Goal: Transaction & Acquisition: Purchase product/service

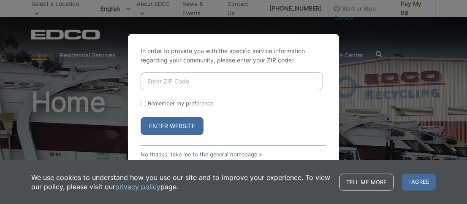
click at [166, 81] on input "Enter ZIP Code" at bounding box center [232, 82] width 183 height 18
type input "92118"
click at [173, 123] on button "Enter Website" at bounding box center [172, 126] width 63 height 19
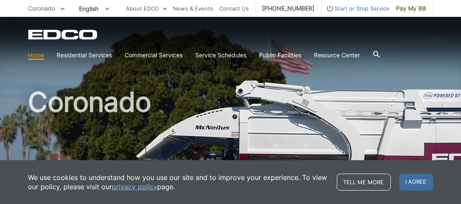
drag, startPoint x: 416, startPoint y: 183, endPoint x: 340, endPoint y: 160, distance: 79.8
click at [416, 183] on span "I agree" at bounding box center [416, 182] width 34 height 17
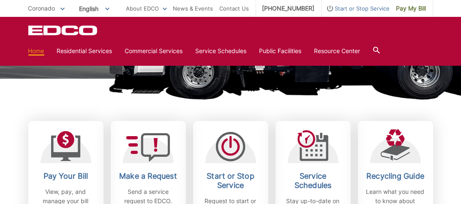
scroll to position [211, 0]
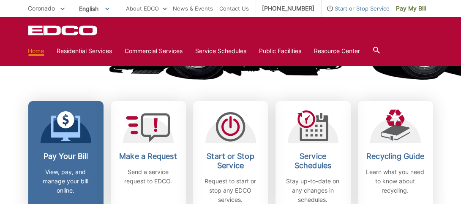
click at [65, 153] on h2 "Pay Your Bill" at bounding box center [66, 156] width 63 height 9
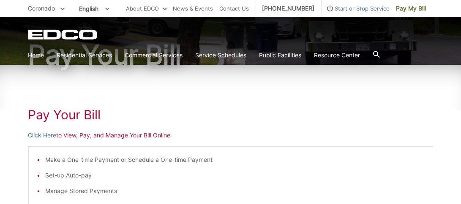
scroll to position [127, 0]
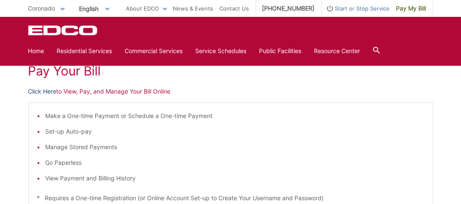
click at [50, 89] on link "Click Here" at bounding box center [42, 91] width 28 height 9
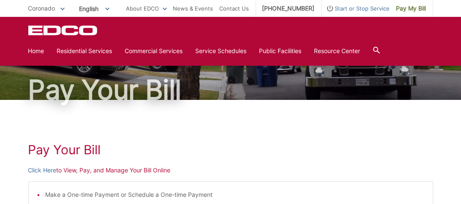
scroll to position [42, 0]
